Goal: Understand process/instructions: Learn how to perform a task or action

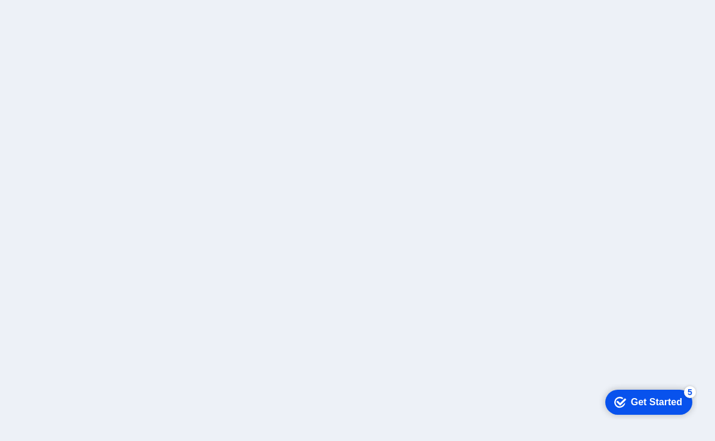
click at [659, 401] on div "Get Started" at bounding box center [656, 402] width 51 height 11
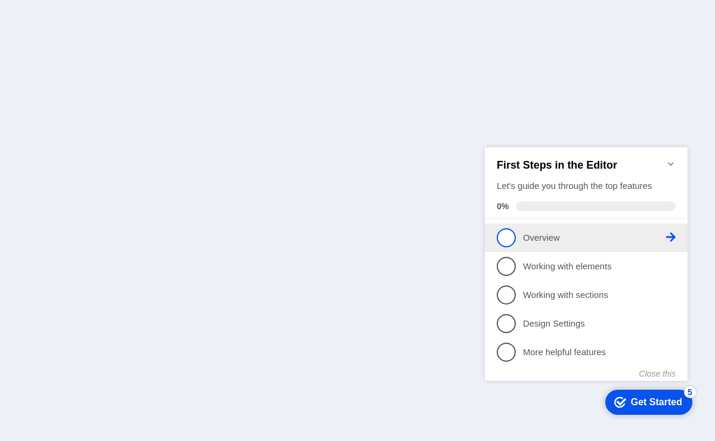
click at [509, 235] on span "1" at bounding box center [506, 237] width 19 height 19
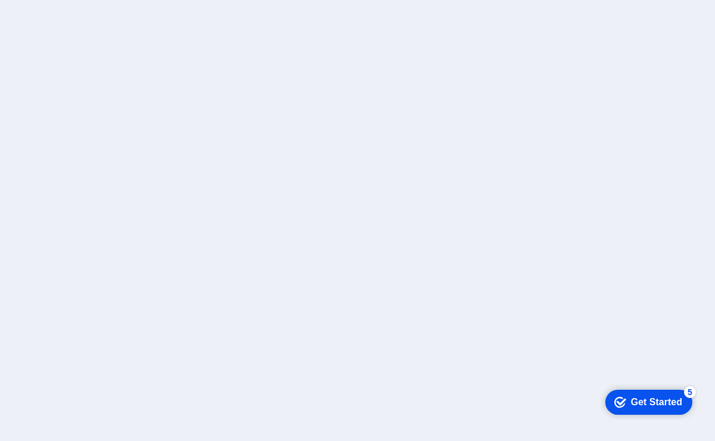
click at [672, 404] on div "Get Started" at bounding box center [656, 402] width 51 height 11
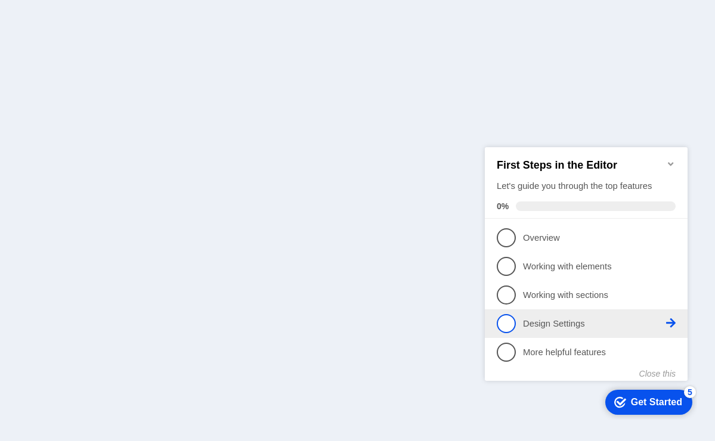
click at [630, 330] on link "4 Design Settings - incomplete" at bounding box center [586, 323] width 179 height 19
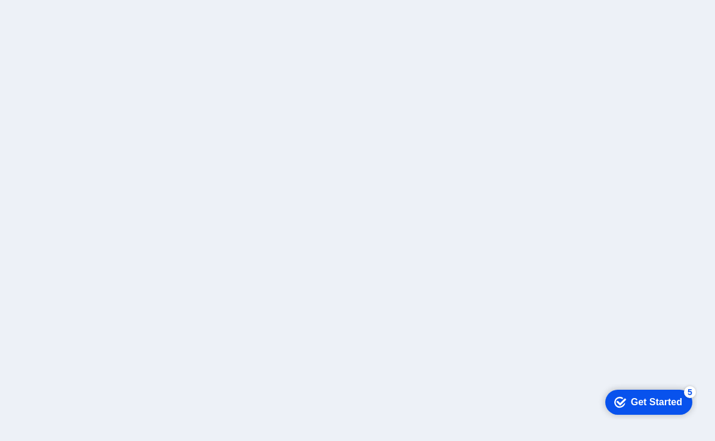
click at [634, 406] on div "Get Started" at bounding box center [656, 402] width 51 height 11
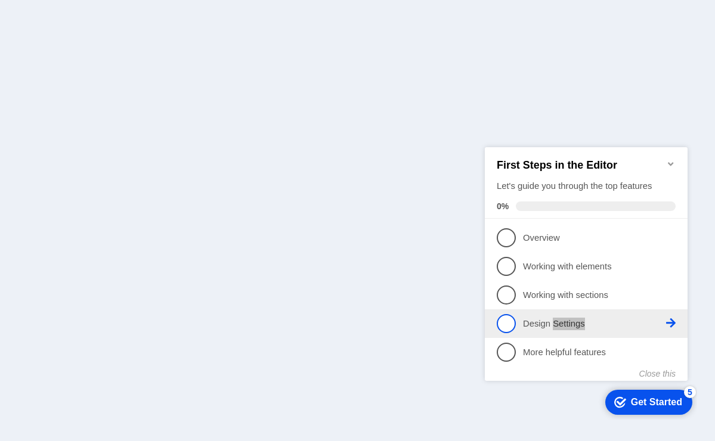
click html "checkmark Get Started 5 First Steps in the Editor Let's guide you through the t…"
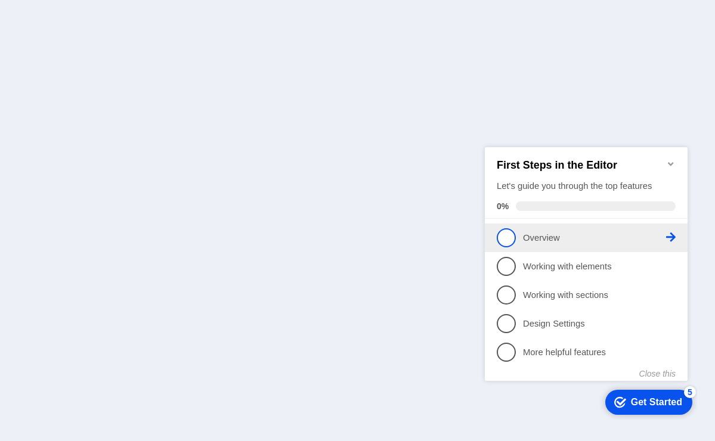
click at [509, 236] on span "1" at bounding box center [506, 237] width 19 height 19
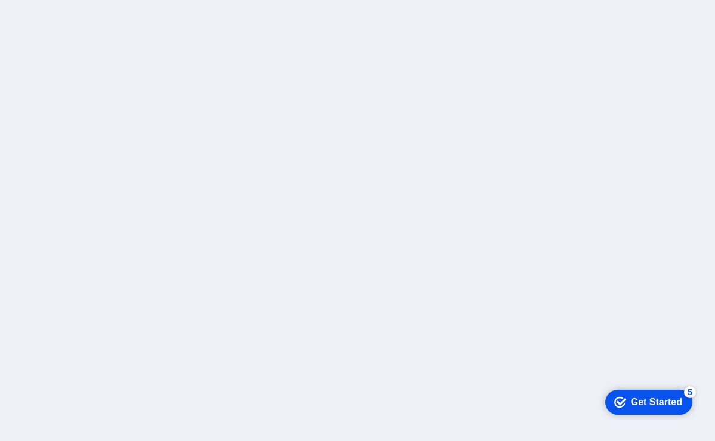
click at [659, 400] on div "Get Started" at bounding box center [656, 402] width 51 height 11
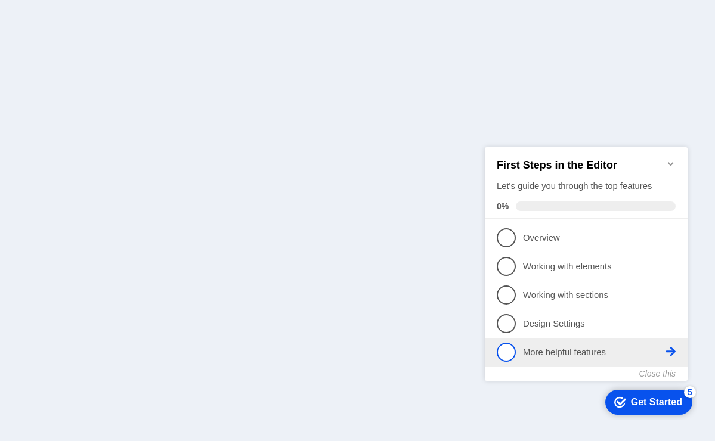
click at [604, 357] on link "5 More helpful features - incomplete" at bounding box center [586, 351] width 179 height 19
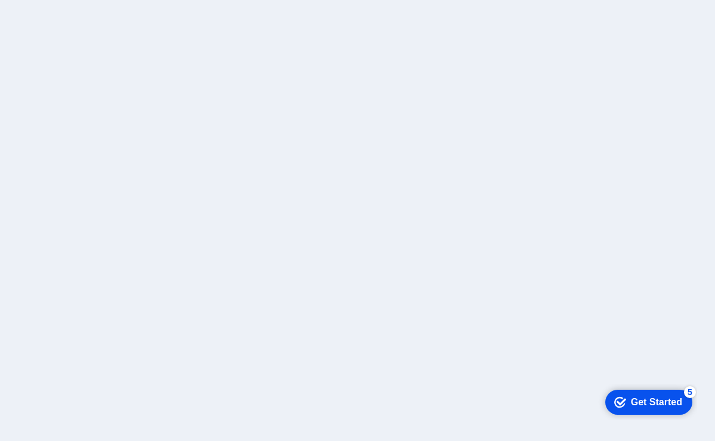
click at [634, 393] on div "checkmark Get Started 5" at bounding box center [648, 402] width 87 height 25
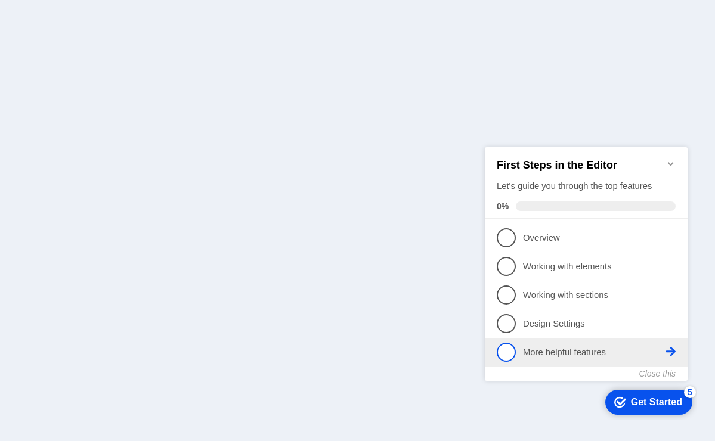
click at [502, 351] on span "5" at bounding box center [506, 351] width 19 height 19
